Goal: Browse casually

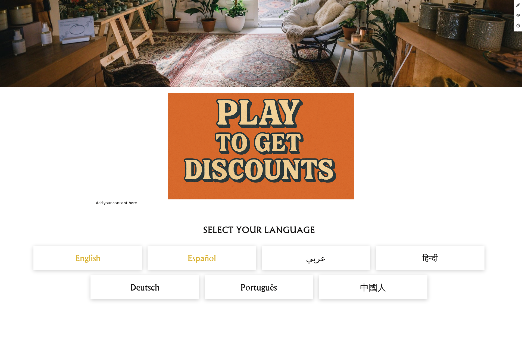
scroll to position [335, 0]
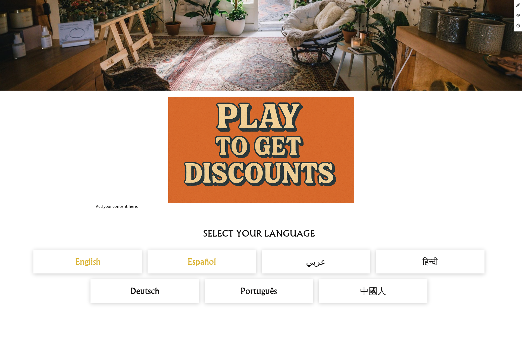
click at [221, 167] on img at bounding box center [261, 150] width 186 height 106
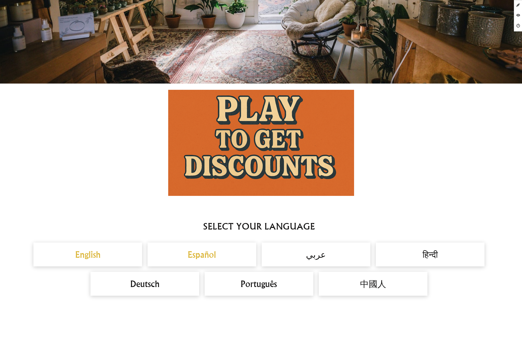
scroll to position [342, 0]
click at [230, 150] on img at bounding box center [261, 143] width 186 height 106
click at [260, 165] on img at bounding box center [261, 143] width 186 height 106
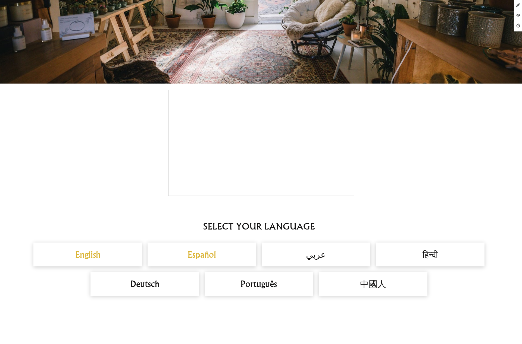
scroll to position [342, 0]
click at [235, 153] on img at bounding box center [261, 143] width 186 height 106
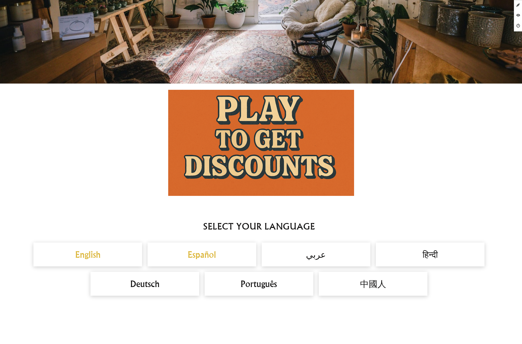
scroll to position [342, 0]
click at [387, 163] on link at bounding box center [261, 143] width 330 height 106
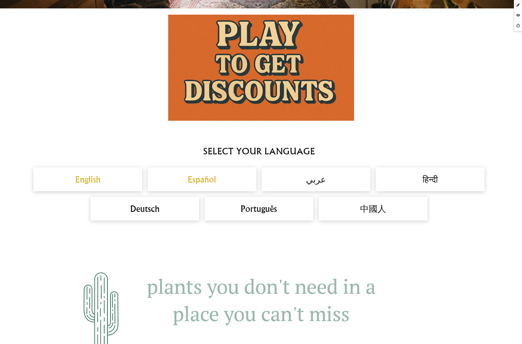
scroll to position [339, 0]
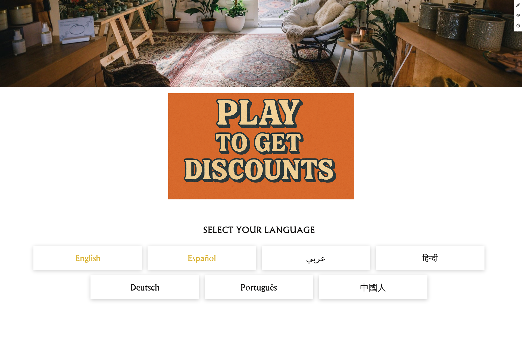
click at [121, 147] on link at bounding box center [261, 146] width 330 height 106
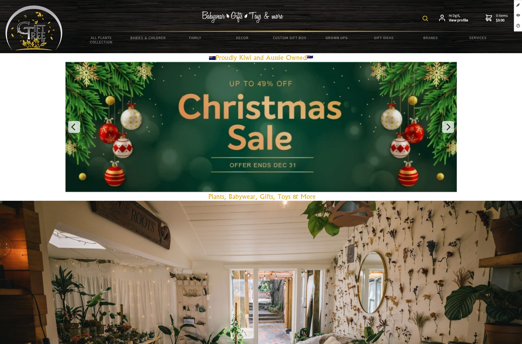
click at [463, 128] on div "NEW ARRIVALS" at bounding box center [261, 127] width 522 height 130
click at [484, 142] on div "NEW ARRIVALS" at bounding box center [261, 127] width 522 height 130
